Goal: Find specific page/section: Find specific page/section

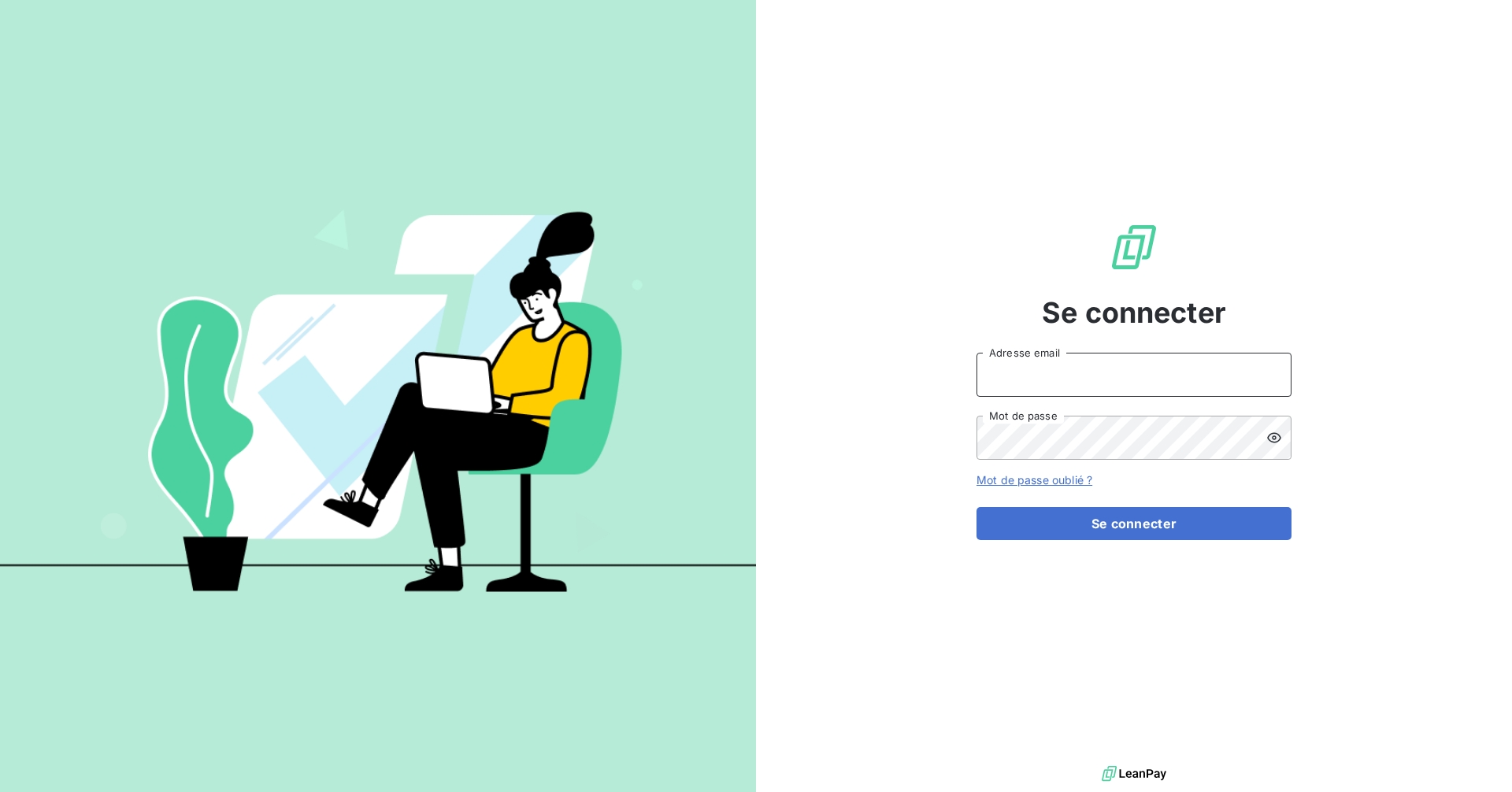
click at [1195, 380] on input "Adresse email" at bounding box center [1134, 375] width 315 height 44
type input "[EMAIL_ADDRESS][DOMAIN_NAME]"
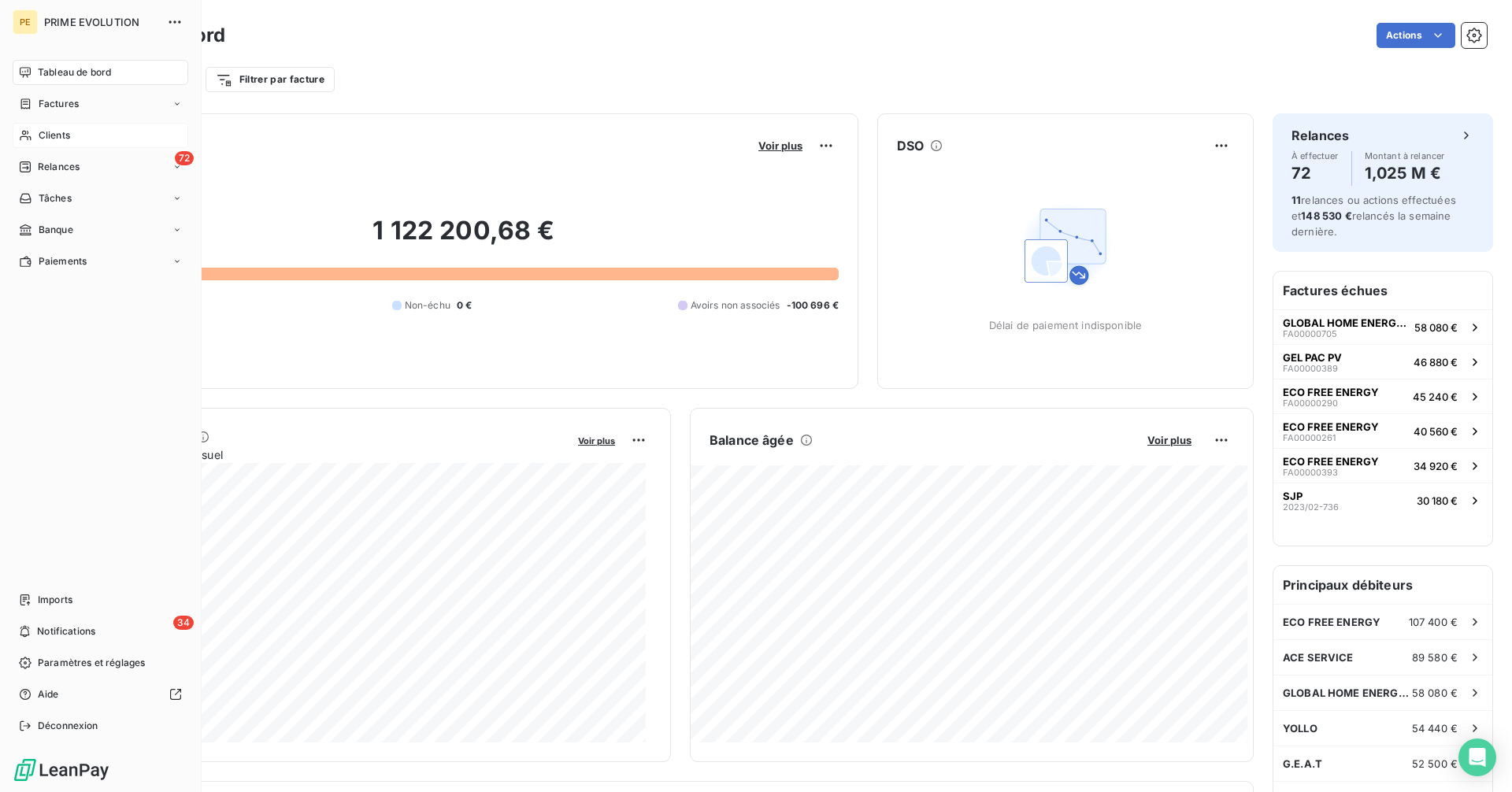
click at [41, 132] on span "Clients" at bounding box center [55, 135] width 32 height 14
